Goal: Transaction & Acquisition: Purchase product/service

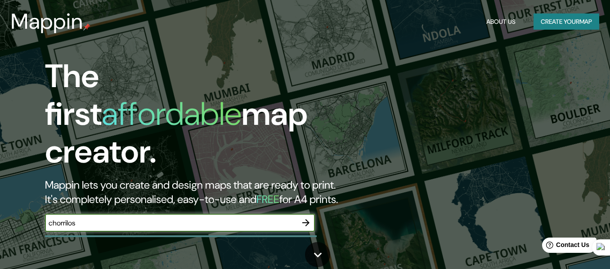
type input "chorrilos"
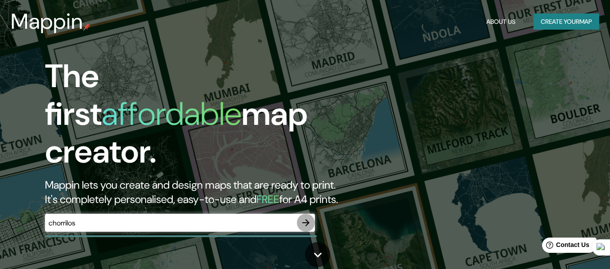
click at [306, 220] on icon "button" at bounding box center [305, 223] width 7 height 7
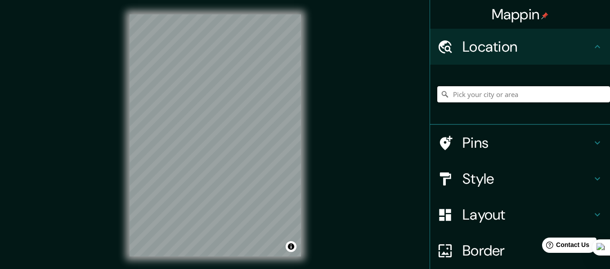
click at [486, 99] on input "Pick your city or area" at bounding box center [523, 94] width 173 height 16
paste input "231 Jr. [PERSON_NAME]"
type input "[PERSON_NAME] [PERSON_NAME], [GEOGRAPHIC_DATA], [GEOGRAPHIC_DATA], [GEOGRAPHIC_…"
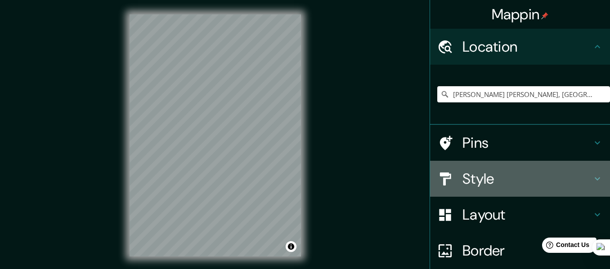
click at [487, 189] on div "Style" at bounding box center [520, 179] width 180 height 36
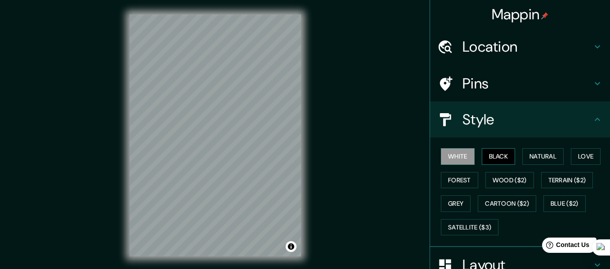
click at [507, 158] on button "Black" at bounding box center [499, 156] width 34 height 17
click at [464, 178] on button "Forest" at bounding box center [459, 180] width 37 height 17
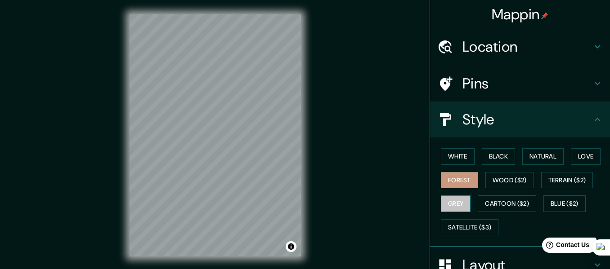
click at [457, 207] on button "Grey" at bounding box center [456, 204] width 30 height 17
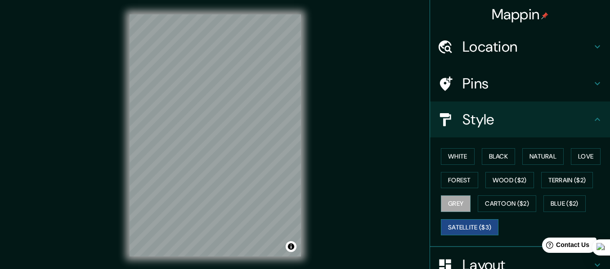
click at [487, 225] on button "Satellite ($3)" at bounding box center [470, 228] width 58 height 17
click at [124, 101] on div "© Mapbox © OpenStreetMap Improve this map © Maxar" at bounding box center [215, 135] width 200 height 271
click at [532, 79] on h4 "Pins" at bounding box center [527, 84] width 130 height 18
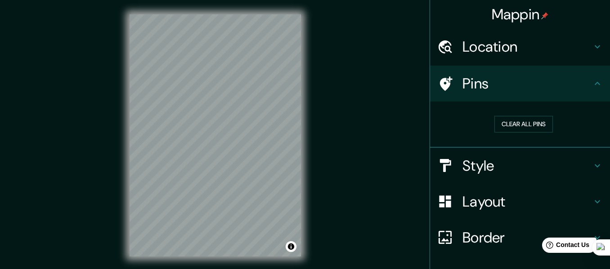
click at [551, 168] on h4 "Style" at bounding box center [527, 166] width 130 height 18
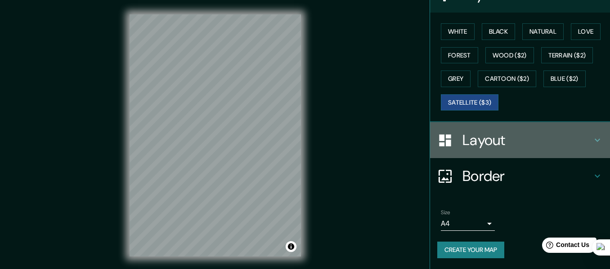
click at [490, 155] on div "Layout" at bounding box center [520, 140] width 180 height 36
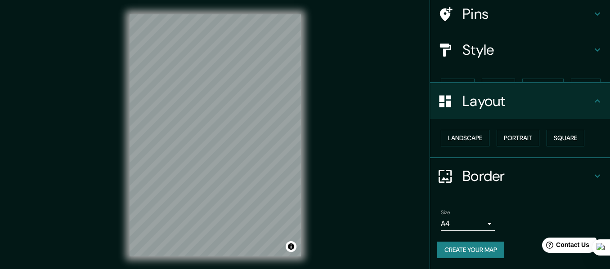
scroll to position [54, 0]
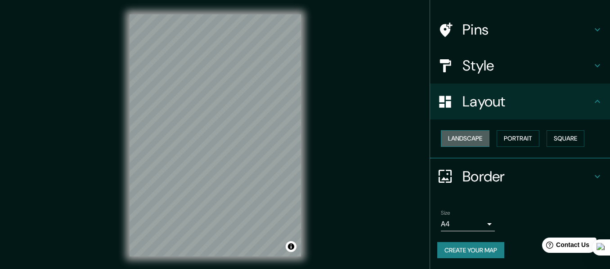
click at [464, 143] on button "Landscape" at bounding box center [465, 138] width 49 height 17
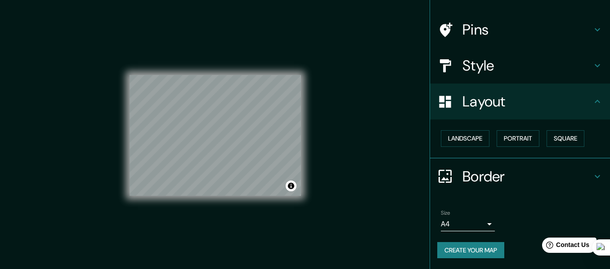
scroll to position [0, 0]
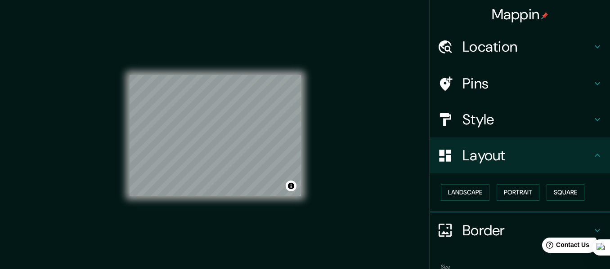
click at [529, 49] on h4 "Location" at bounding box center [527, 47] width 130 height 18
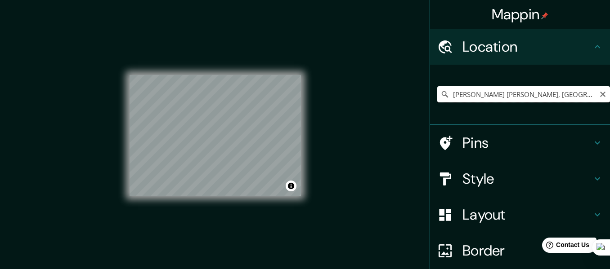
click at [530, 90] on input "[PERSON_NAME] [PERSON_NAME], [GEOGRAPHIC_DATA], [GEOGRAPHIC_DATA], [GEOGRAPHIC_…" at bounding box center [523, 94] width 173 height 16
click at [601, 95] on icon "Clear" at bounding box center [602, 94] width 7 height 7
paste input "-12.178415033211998, -77.02070048002875"
type input "-12.178415033211998, -77.02070048002875"
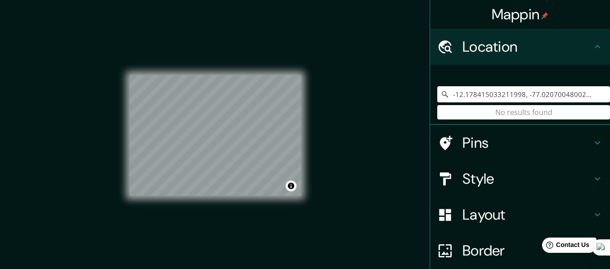
drag, startPoint x: 591, startPoint y: 92, endPoint x: 365, endPoint y: 76, distance: 226.8
click at [365, 76] on div "Mappin Location [GEOGRAPHIC_DATA] No results found Pins Style Layout Border Cho…" at bounding box center [305, 143] width 610 height 286
